Goal: Task Accomplishment & Management: Complete application form

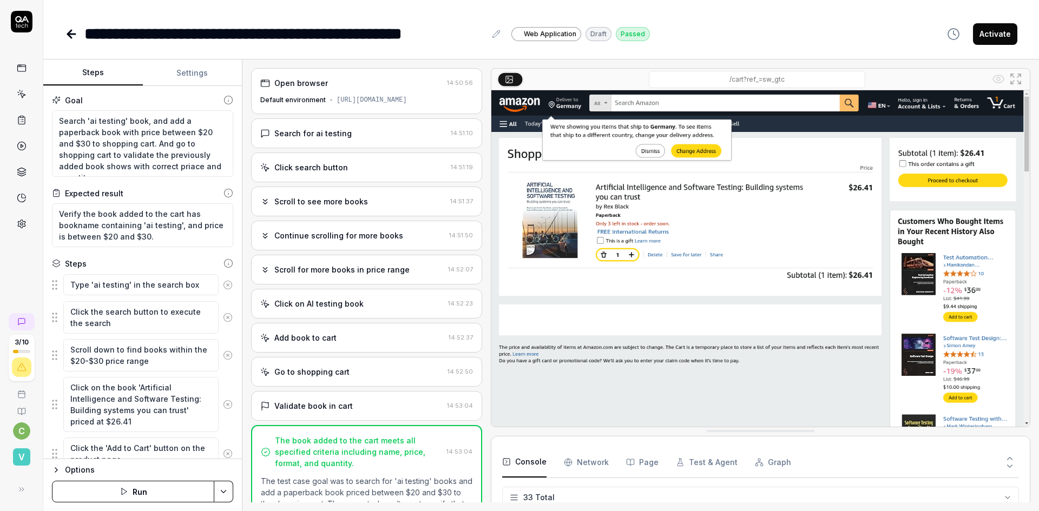
scroll to position [725, 0]
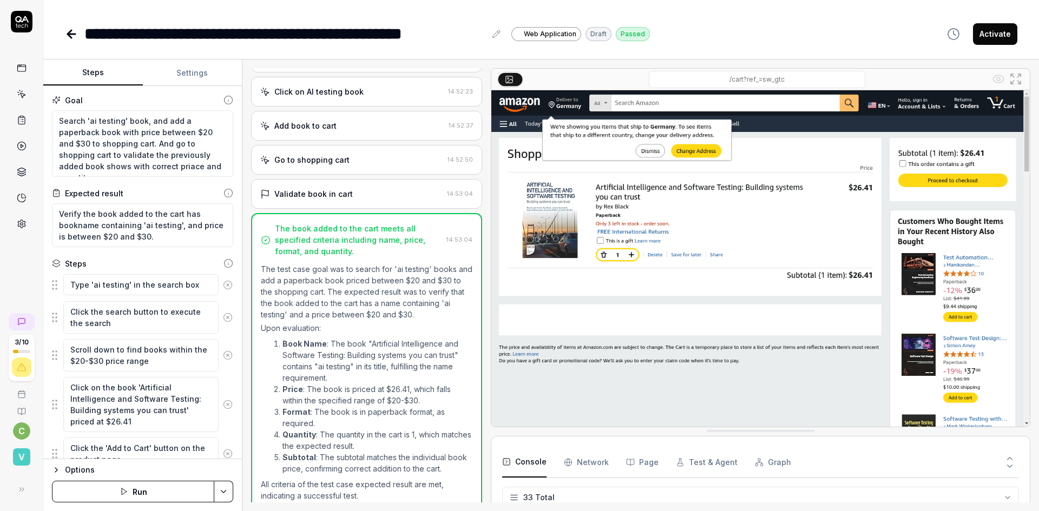
click at [65, 28] on icon at bounding box center [71, 34] width 13 height 13
type textarea "*"
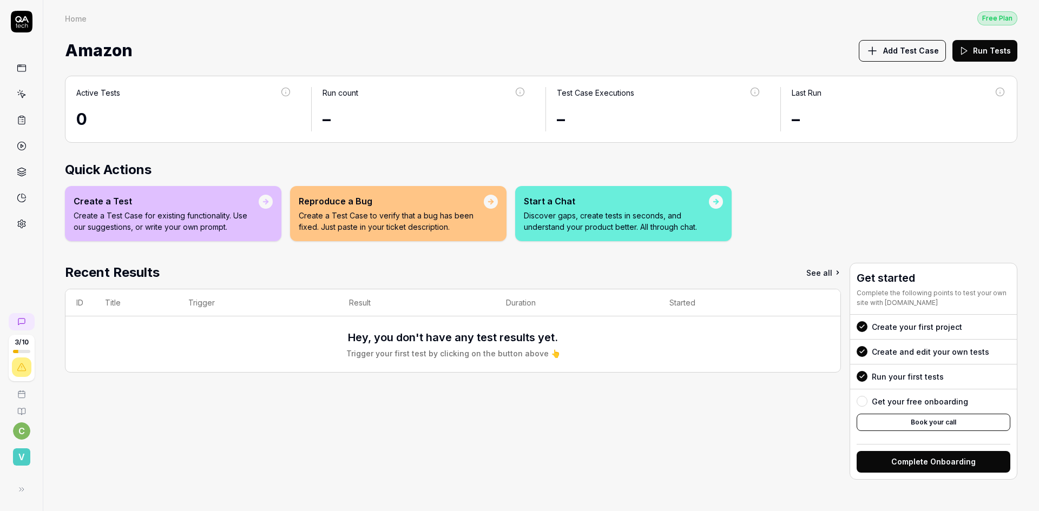
click at [132, 160] on h2 "Quick Actions" at bounding box center [541, 169] width 952 height 19
click at [370, 210] on p "Create a Test Case to verify that a bug has been fixed. Just paste in your tick…" at bounding box center [391, 221] width 185 height 23
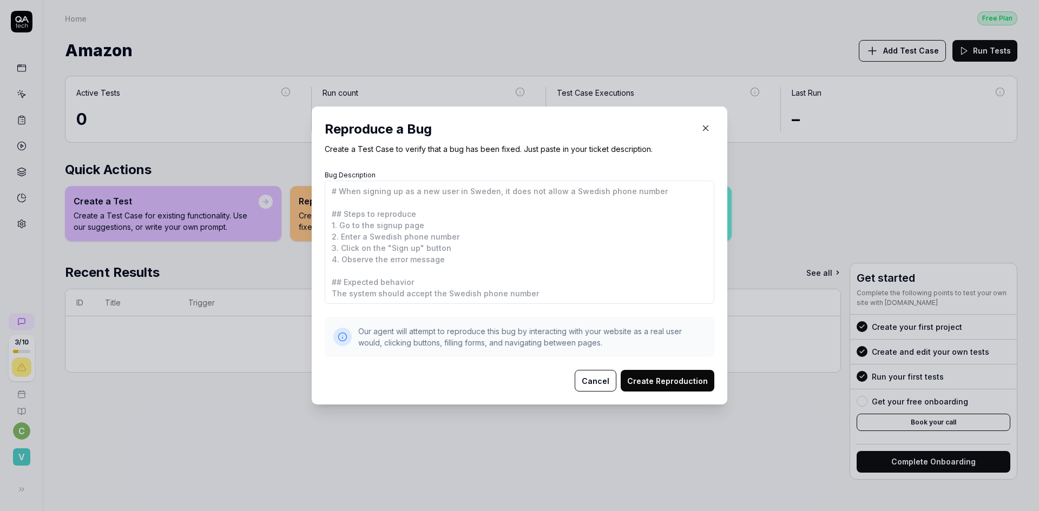
click at [432, 250] on textarea "Bug Description" at bounding box center [520, 242] width 390 height 123
drag, startPoint x: 332, startPoint y: 198, endPoint x: 389, endPoint y: 292, distance: 109.5
click at [389, 292] on textarea "Bug Description" at bounding box center [520, 242] width 390 height 123
drag, startPoint x: 337, startPoint y: 193, endPoint x: 367, endPoint y: 293, distance: 104.4
click at [367, 293] on textarea "Bug Description" at bounding box center [520, 242] width 390 height 123
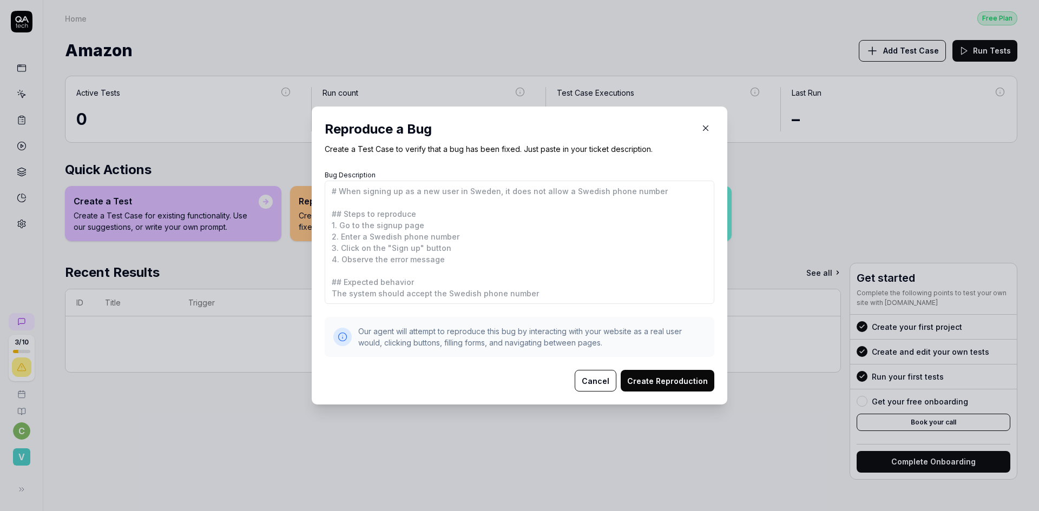
click at [588, 380] on button "Cancel" at bounding box center [596, 381] width 42 height 22
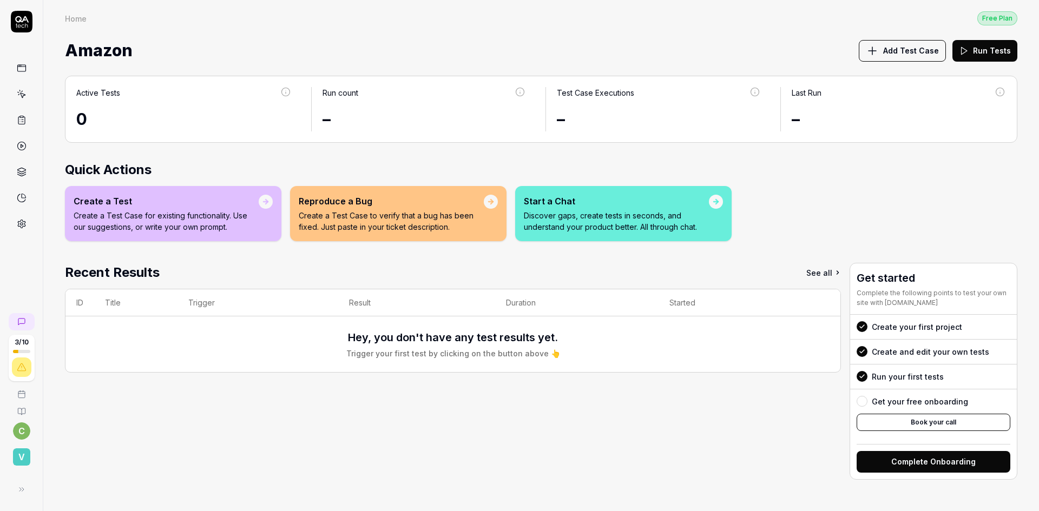
click at [543, 210] on p "Discover gaps, create tests in seconds, and understand your product better. All…" at bounding box center [616, 221] width 185 height 23
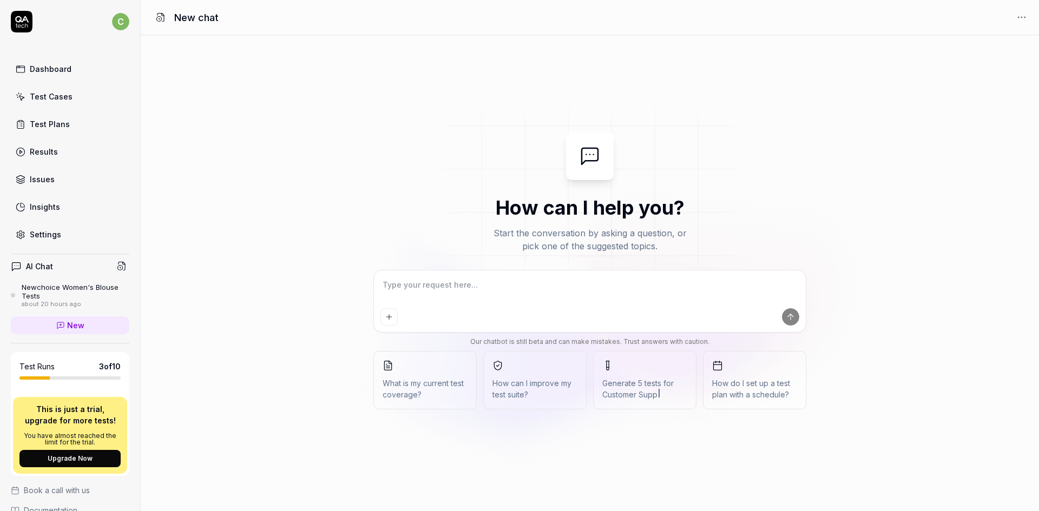
click at [526, 280] on textarea at bounding box center [589, 290] width 419 height 27
click at [553, 299] on textarea at bounding box center [589, 290] width 419 height 27
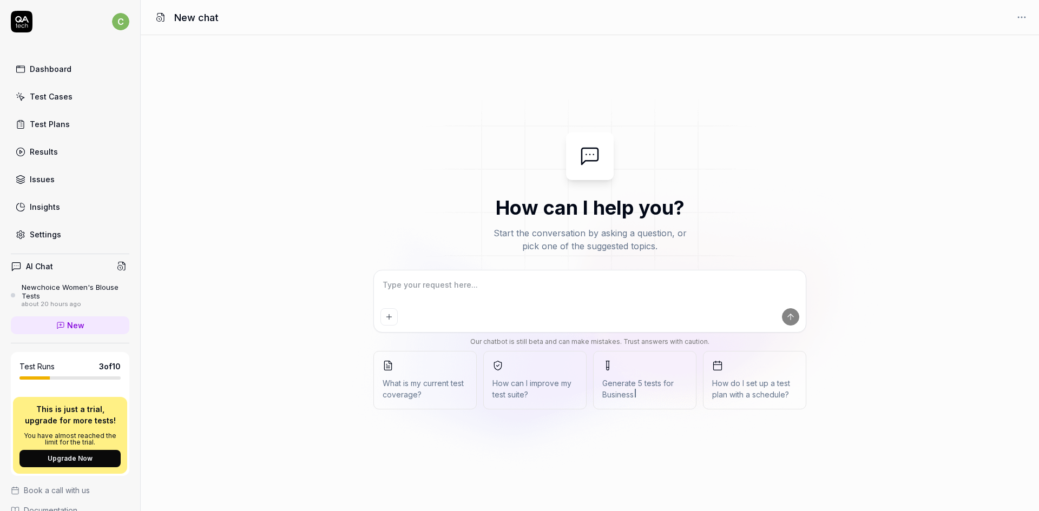
type textarea "*"
